Goal: Contribute content: Add original content to the website for others to see

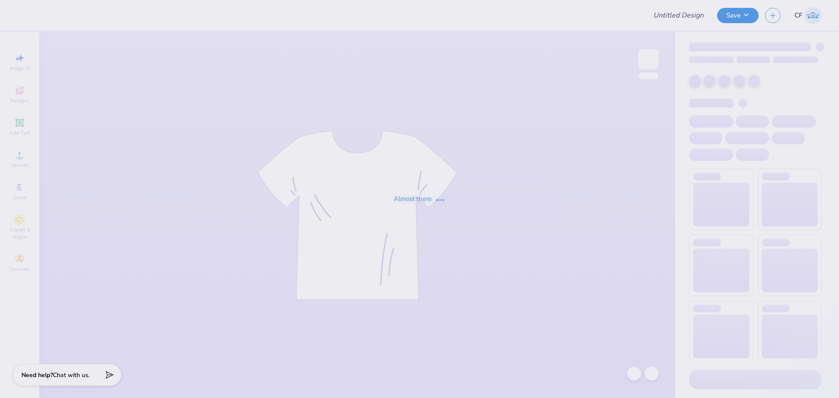
type input "Theta Xi Fall Rush 1"
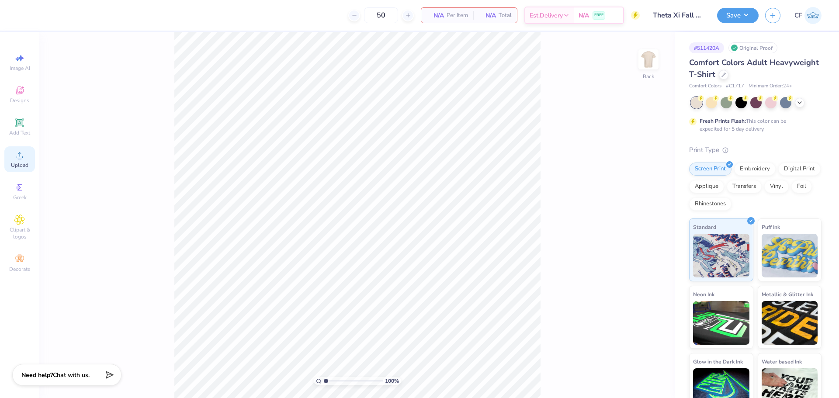
click at [21, 162] on span "Upload" at bounding box center [19, 165] width 17 height 7
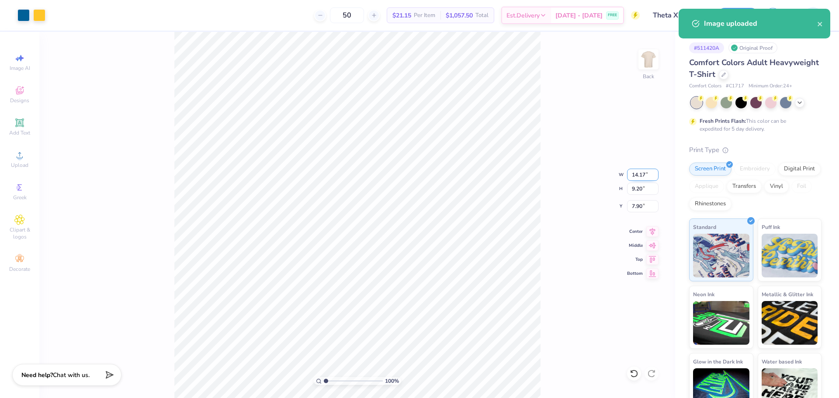
click at [636, 173] on input "14.17" at bounding box center [642, 175] width 31 height 12
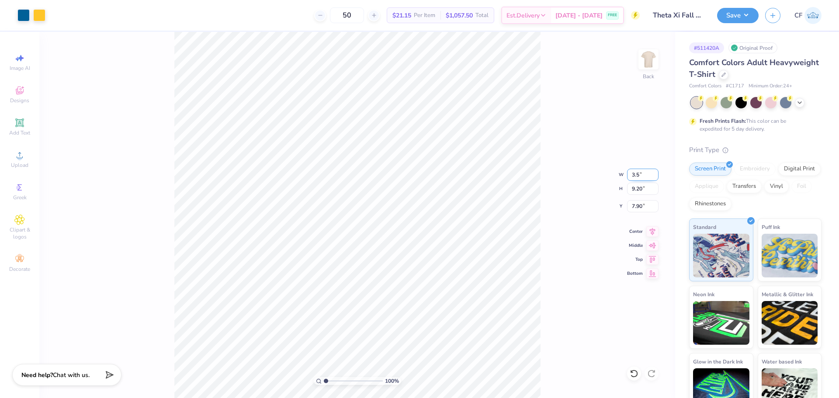
type input "3.50"
type input "2.27"
type input "11.36"
type input "3.00"
click at [654, 66] on img at bounding box center [648, 59] width 35 height 35
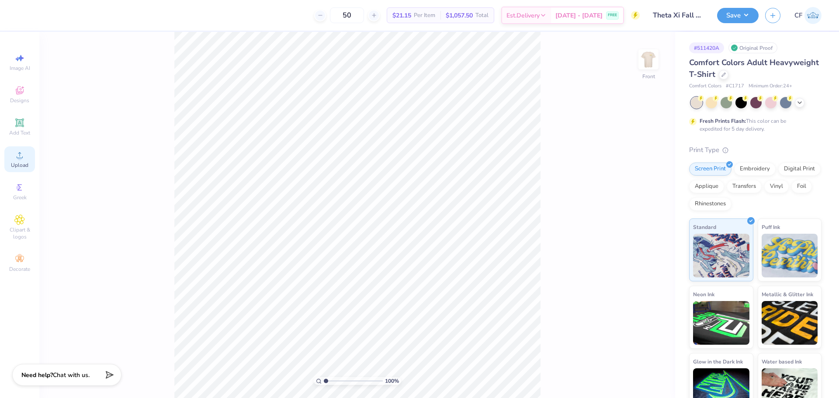
click at [24, 164] on span "Upload" at bounding box center [19, 165] width 17 height 7
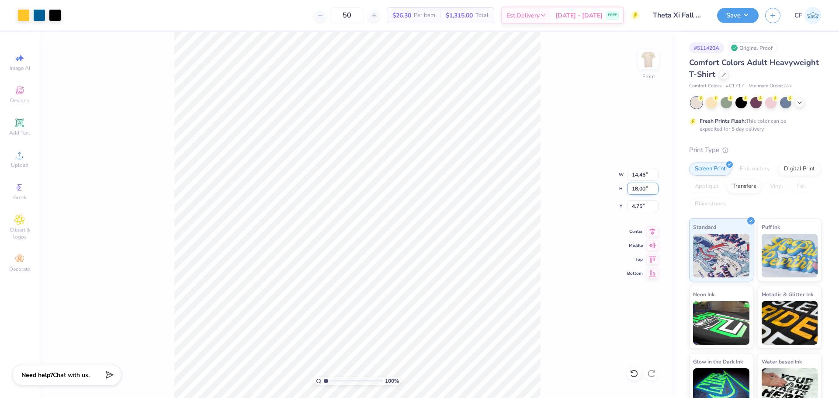
click at [642, 189] on input "18.00" at bounding box center [642, 189] width 31 height 12
click at [638, 173] on input "14.46" at bounding box center [642, 175] width 31 height 12
click at [635, 193] on input "18.00" at bounding box center [642, 189] width 31 height 12
type input "15"
type input "12.05"
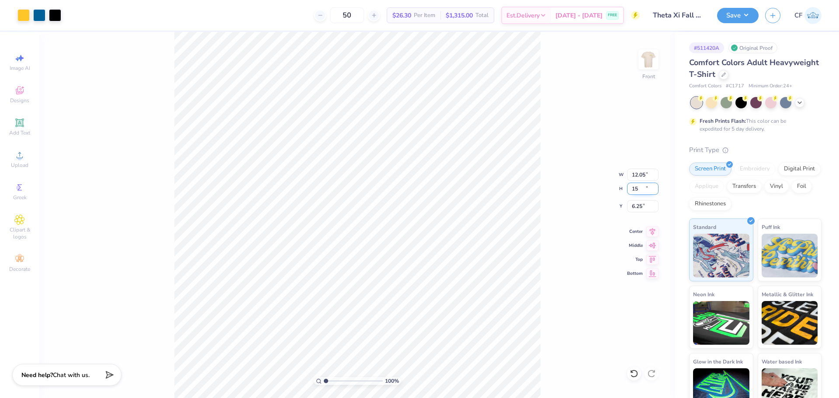
type input "15.00"
click at [635, 207] on input "6.25" at bounding box center [642, 206] width 31 height 12
type input "3.00"
click at [738, 21] on button "Save" at bounding box center [737, 14] width 41 height 15
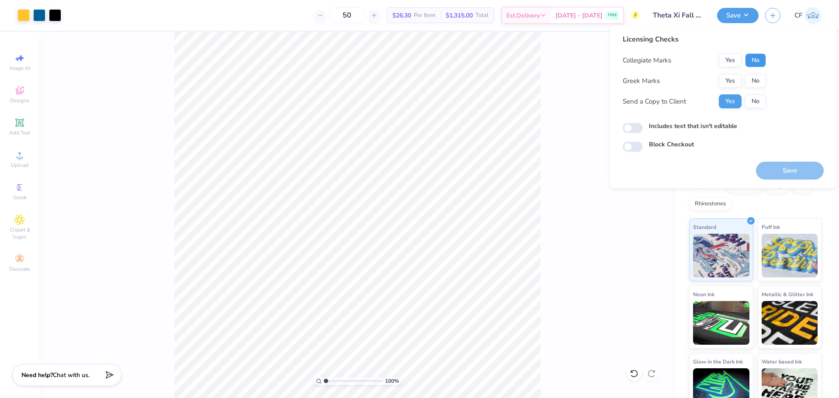
click at [760, 61] on button "No" at bounding box center [755, 60] width 21 height 14
click at [732, 79] on button "Yes" at bounding box center [729, 81] width 23 height 14
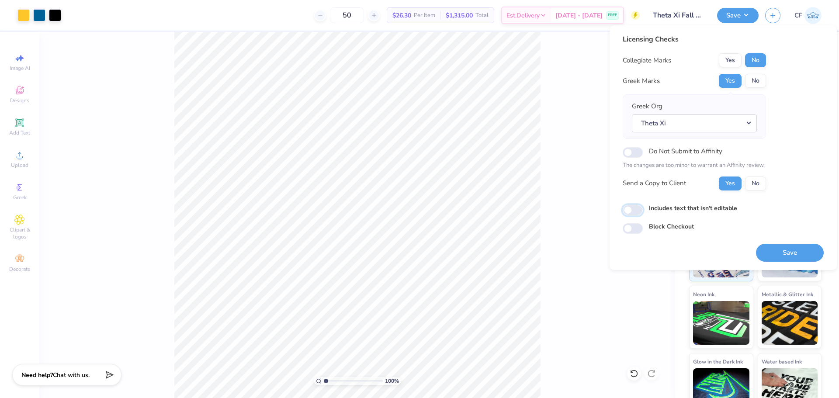
click at [632, 206] on input "Includes text that isn't editable" at bounding box center [632, 210] width 20 height 10
checkbox input "true"
click at [784, 253] on button "Save" at bounding box center [790, 253] width 68 height 18
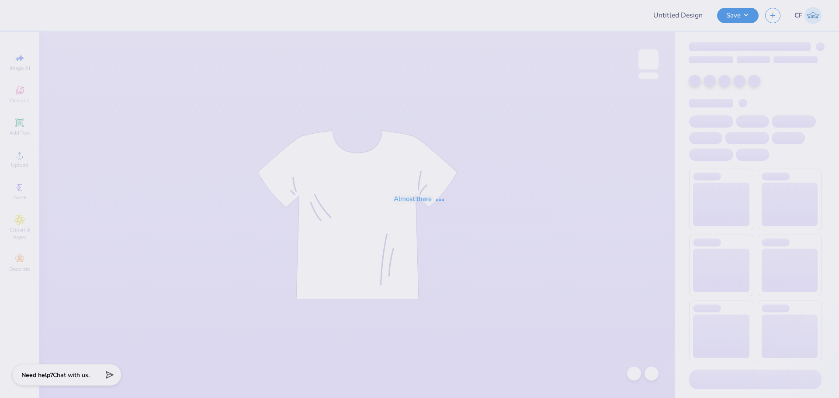
type input "Theta Xi Fall Rush 3"
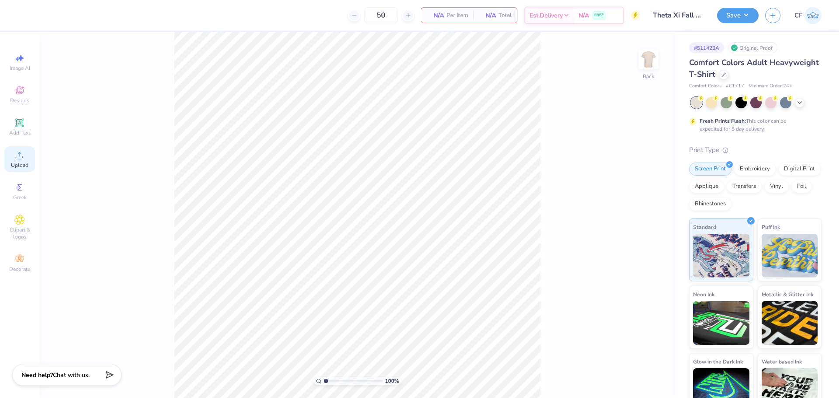
click at [21, 153] on icon at bounding box center [19, 155] width 10 height 10
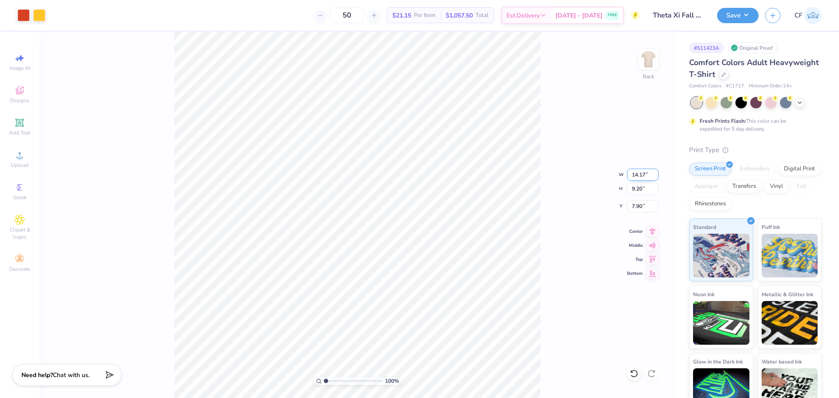
click at [639, 173] on input "14.17" at bounding box center [642, 175] width 31 height 12
type input "3.50"
type input "2.27"
type input "3.00"
click at [647, 59] on img at bounding box center [648, 59] width 35 height 35
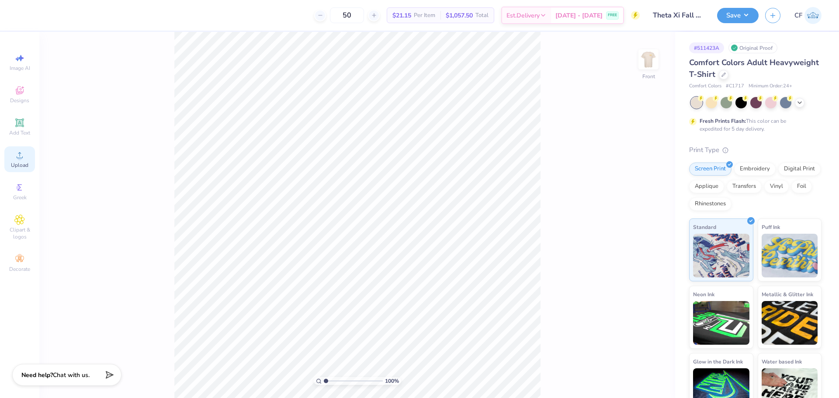
click at [27, 160] on div "Upload" at bounding box center [19, 159] width 31 height 26
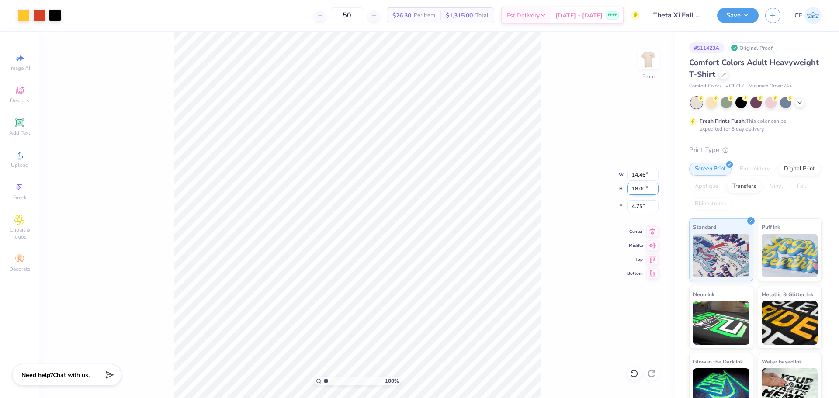
click at [637, 188] on input "18.00" at bounding box center [642, 189] width 31 height 12
type input "15"
type input "12.05"
type input "15.00"
click at [637, 208] on input "6.25" at bounding box center [642, 206] width 31 height 12
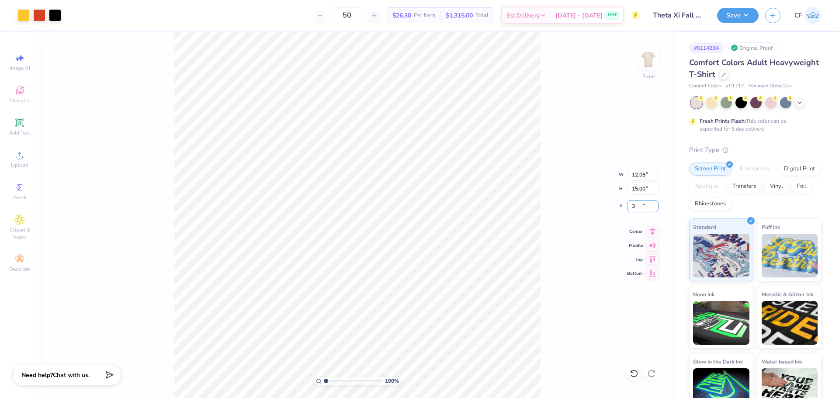
type input "3.00"
click at [651, 63] on img at bounding box center [648, 59] width 35 height 35
click at [727, 13] on button "Save" at bounding box center [737, 14] width 41 height 15
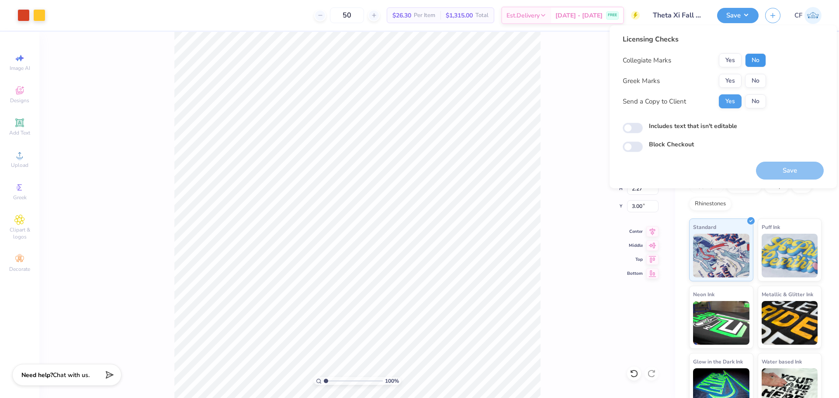
click at [751, 60] on button "No" at bounding box center [755, 60] width 21 height 14
click at [732, 77] on button "Yes" at bounding box center [729, 81] width 23 height 14
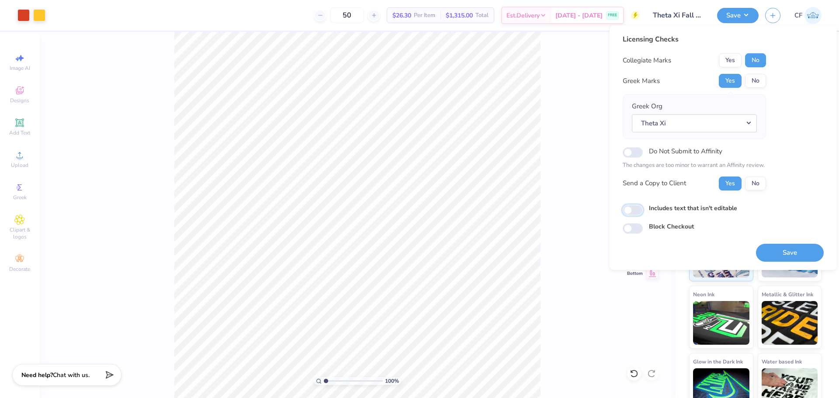
click at [635, 212] on input "Includes text that isn't editable" at bounding box center [632, 210] width 20 height 10
checkbox input "true"
click at [785, 247] on button "Save" at bounding box center [790, 253] width 68 height 18
